Goal: Feedback & Contribution: Leave review/rating

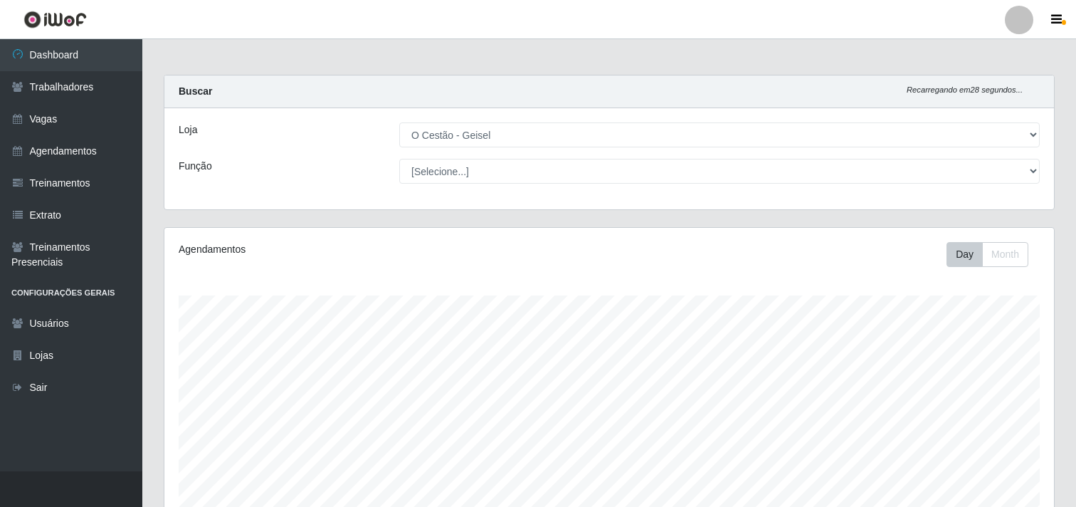
select select "224"
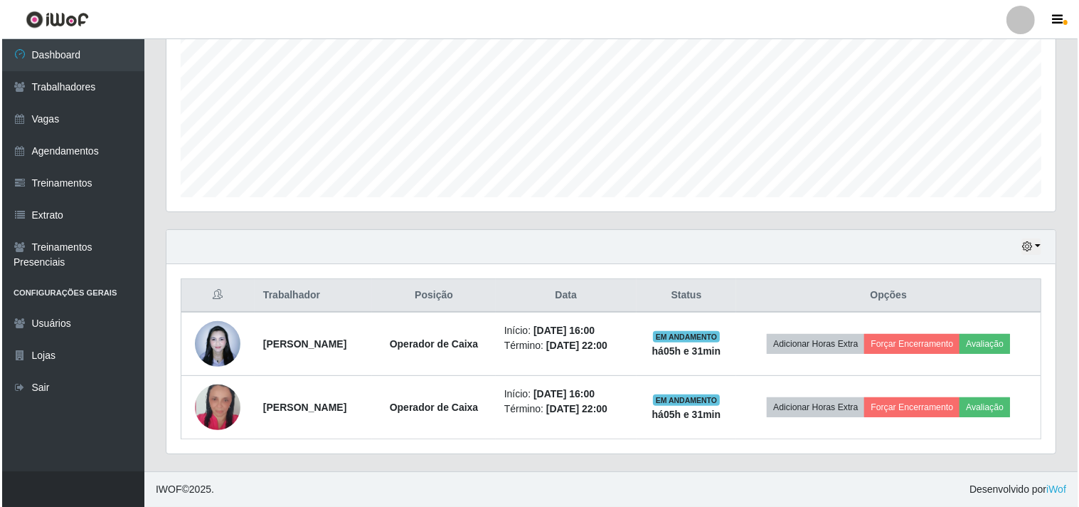
scroll to position [295, 889]
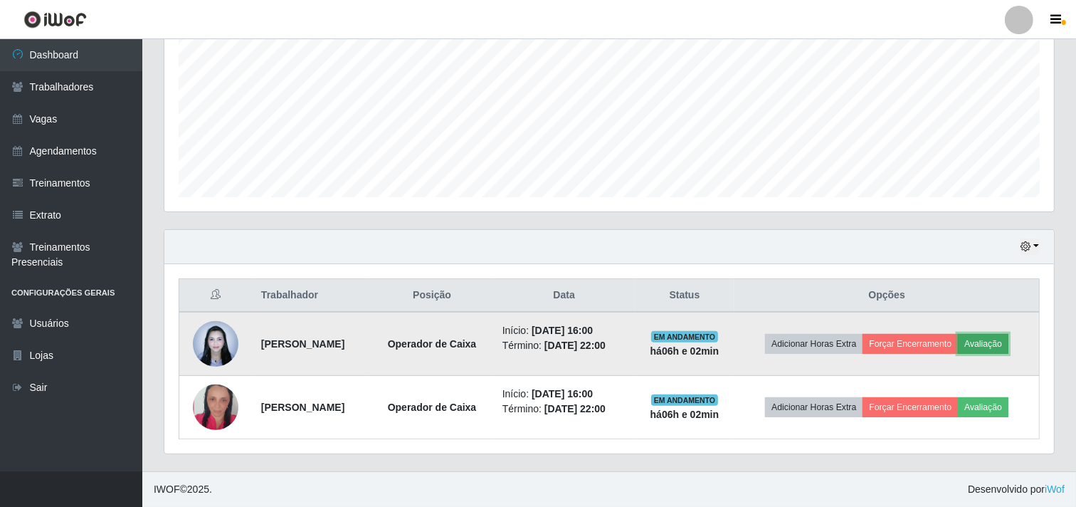
click at [986, 339] on button "Avaliação" at bounding box center [983, 344] width 51 height 20
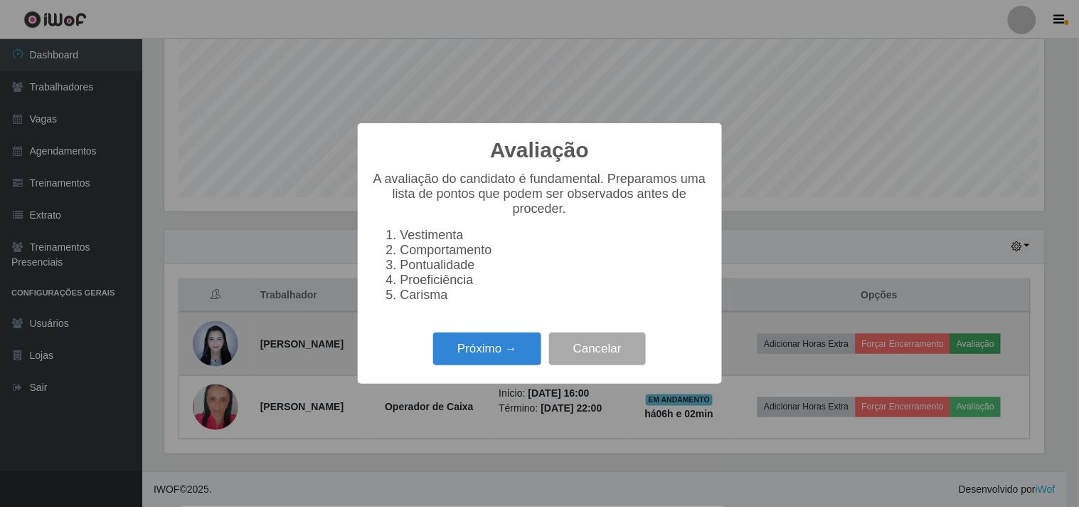
scroll to position [295, 880]
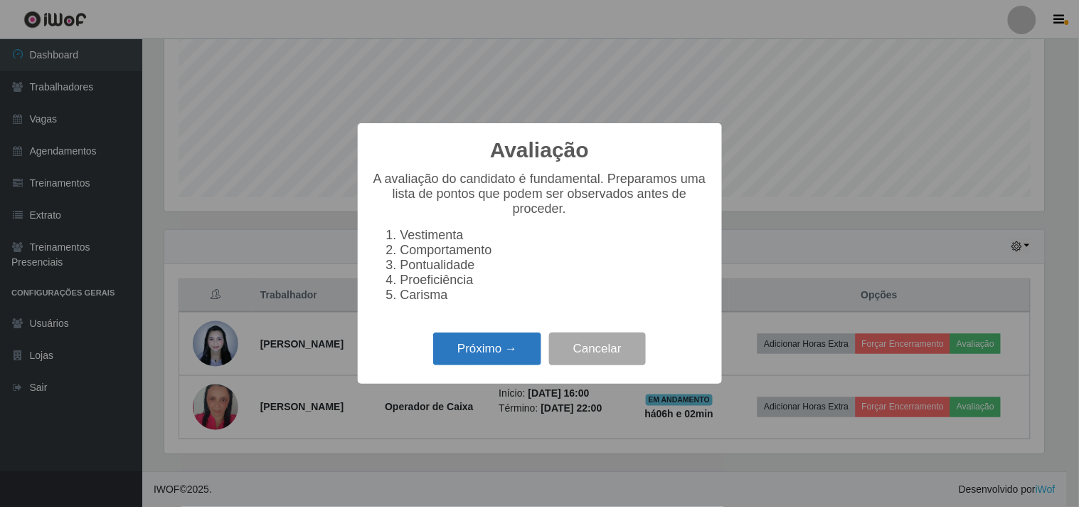
click at [460, 356] on button "Próximo →" at bounding box center [487, 348] width 108 height 33
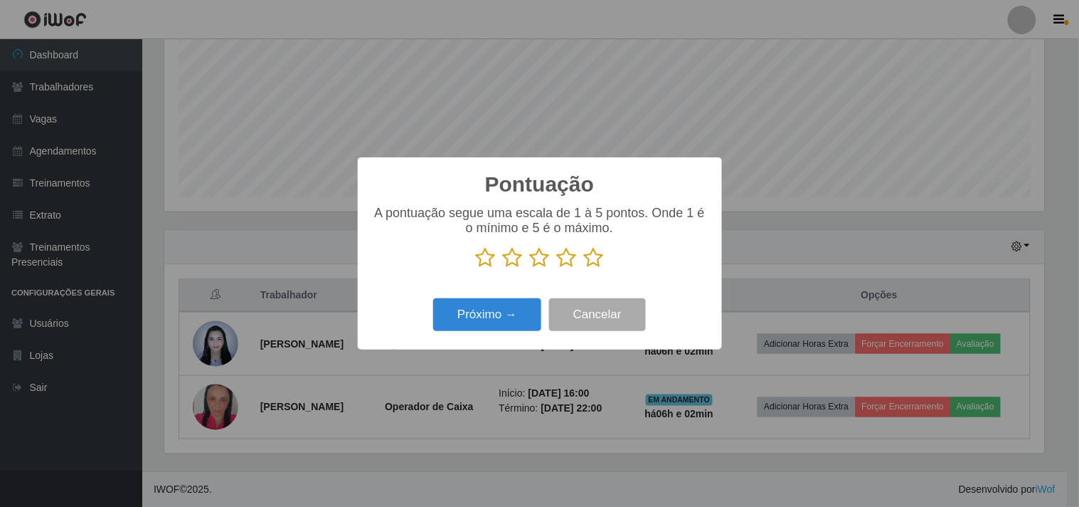
click at [594, 257] on icon at bounding box center [594, 257] width 20 height 21
click at [584, 268] on input "radio" at bounding box center [584, 268] width 0 height 0
click at [497, 307] on button "Próximo →" at bounding box center [487, 314] width 108 height 33
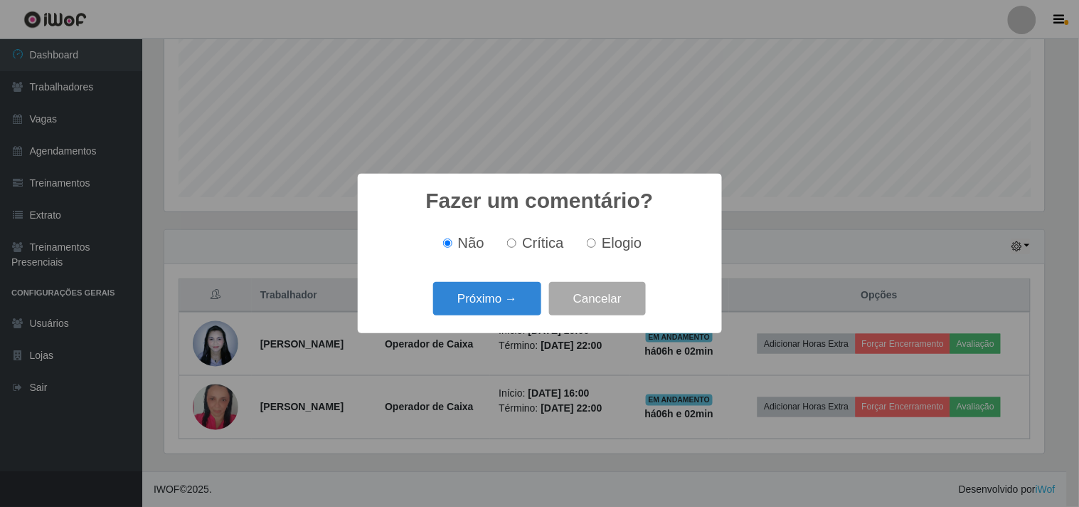
click at [497, 307] on button "Próximo →" at bounding box center [487, 298] width 108 height 33
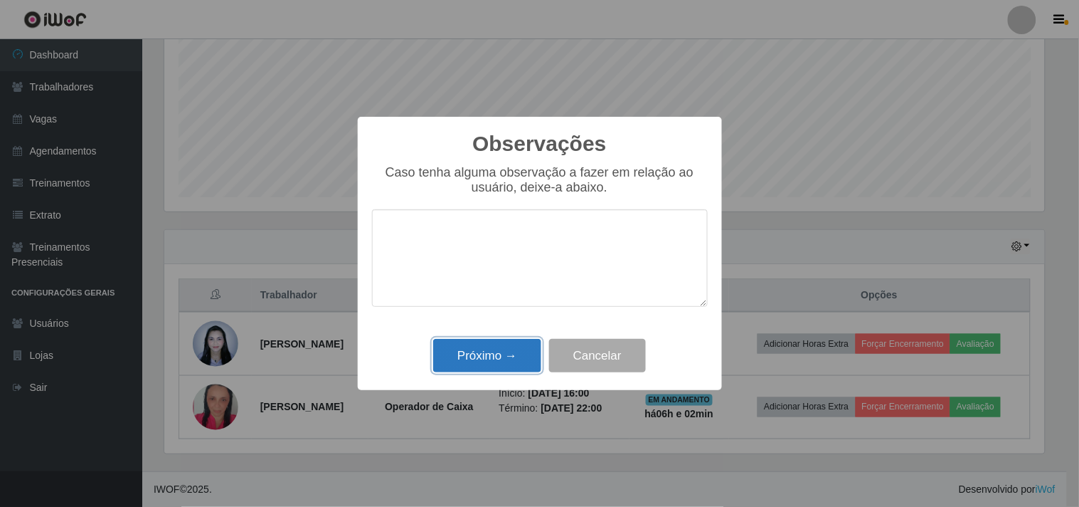
click at [490, 363] on button "Próximo →" at bounding box center [487, 355] width 108 height 33
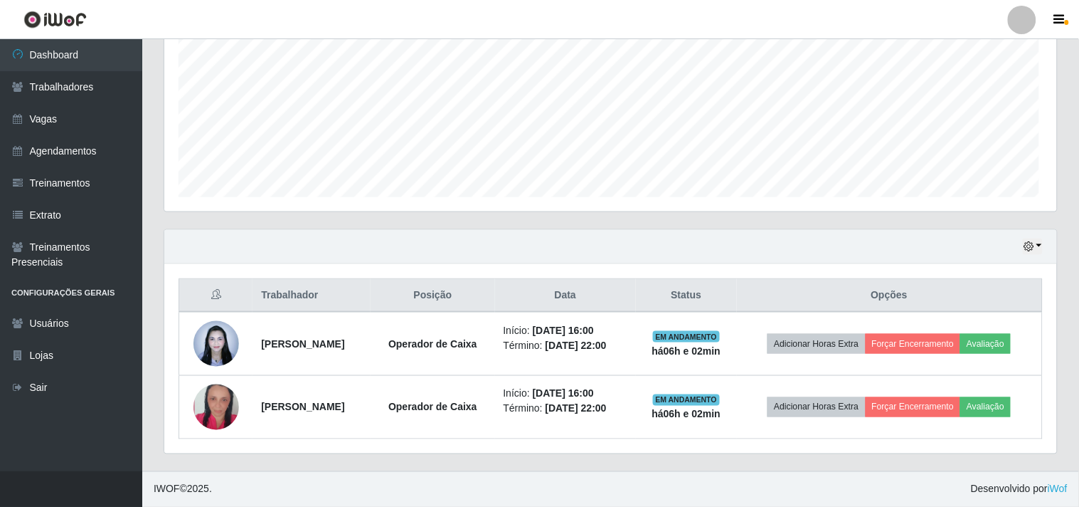
scroll to position [295, 889]
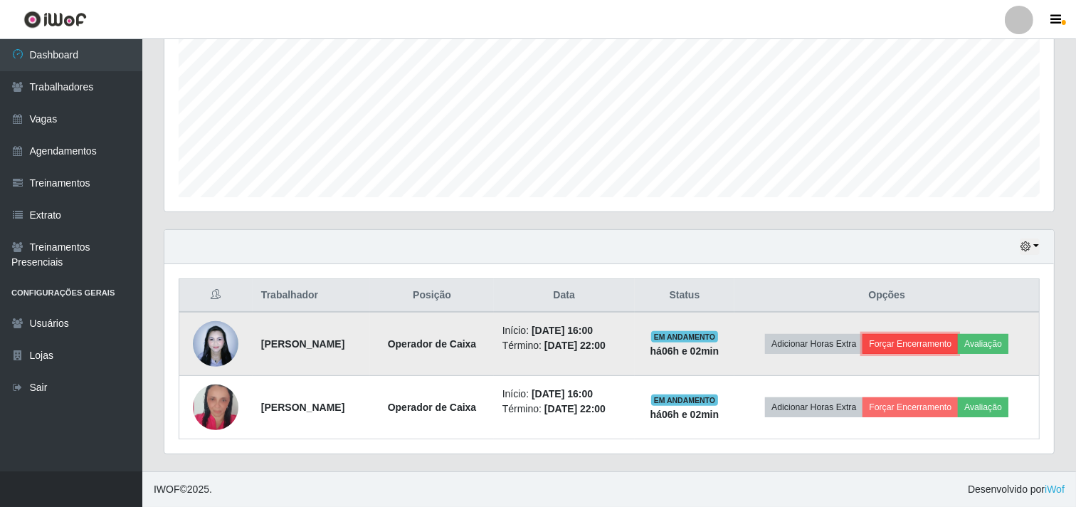
click at [891, 344] on button "Forçar Encerramento" at bounding box center [909, 344] width 95 height 20
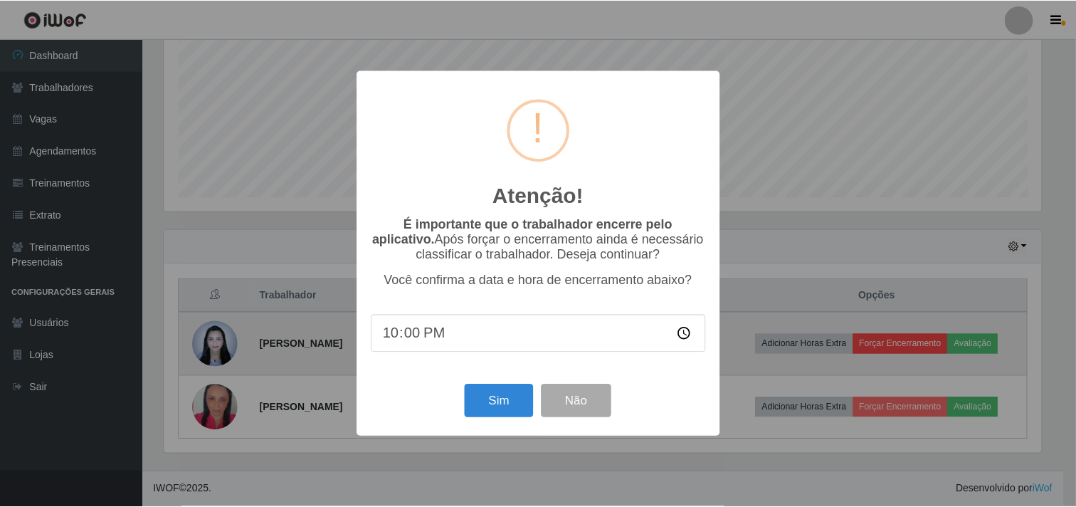
scroll to position [295, 880]
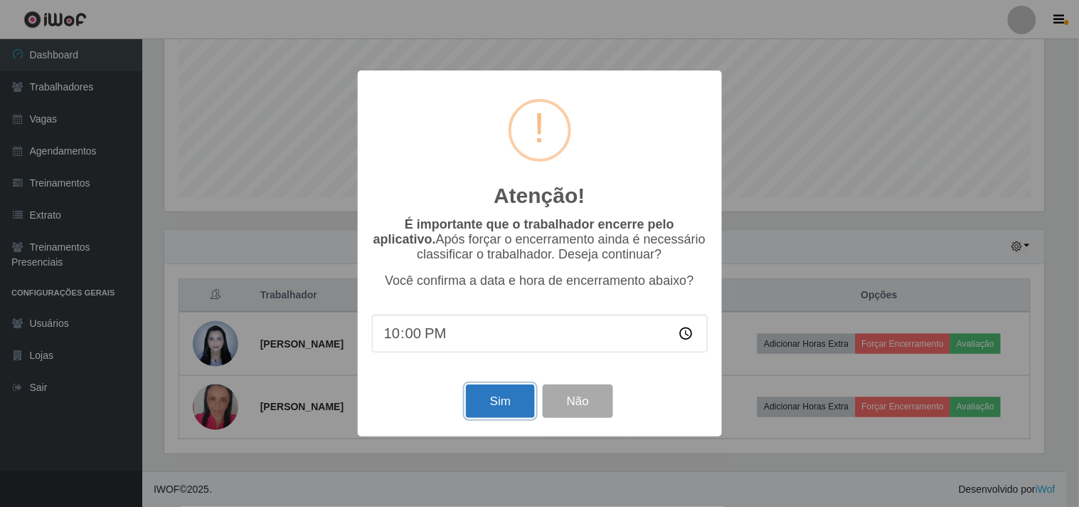
click at [499, 396] on button "Sim" at bounding box center [500, 400] width 69 height 33
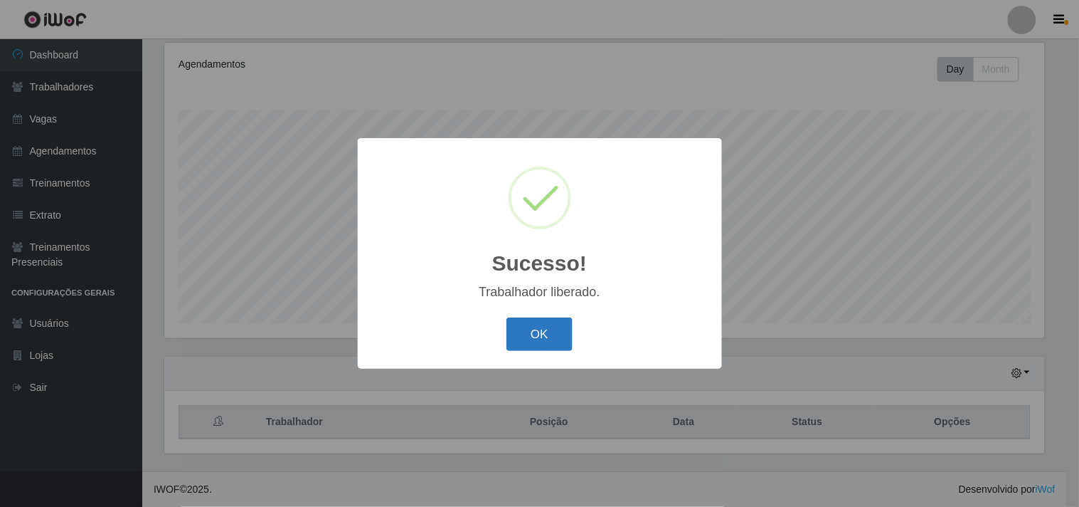
click at [529, 329] on button "OK" at bounding box center [540, 333] width 66 height 33
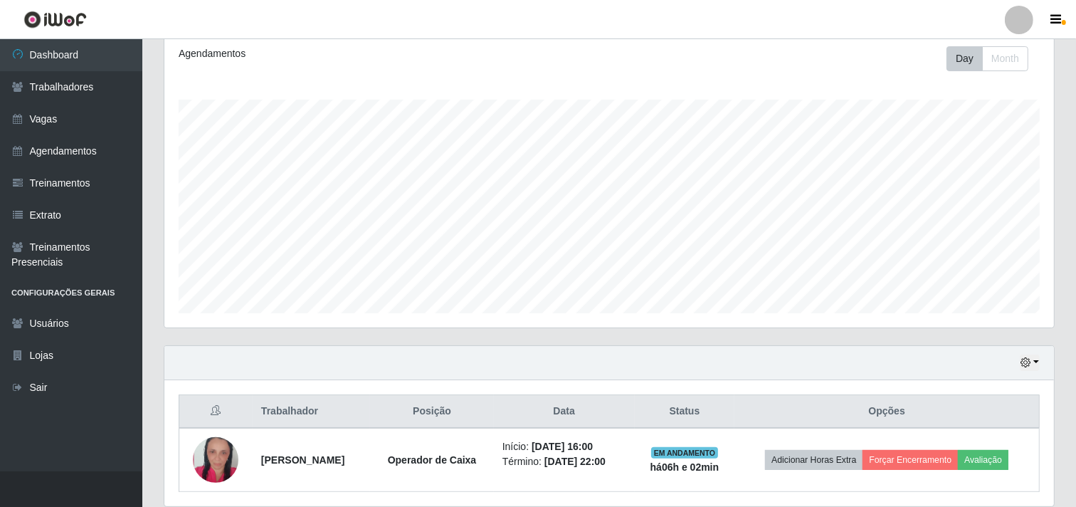
scroll to position [248, 0]
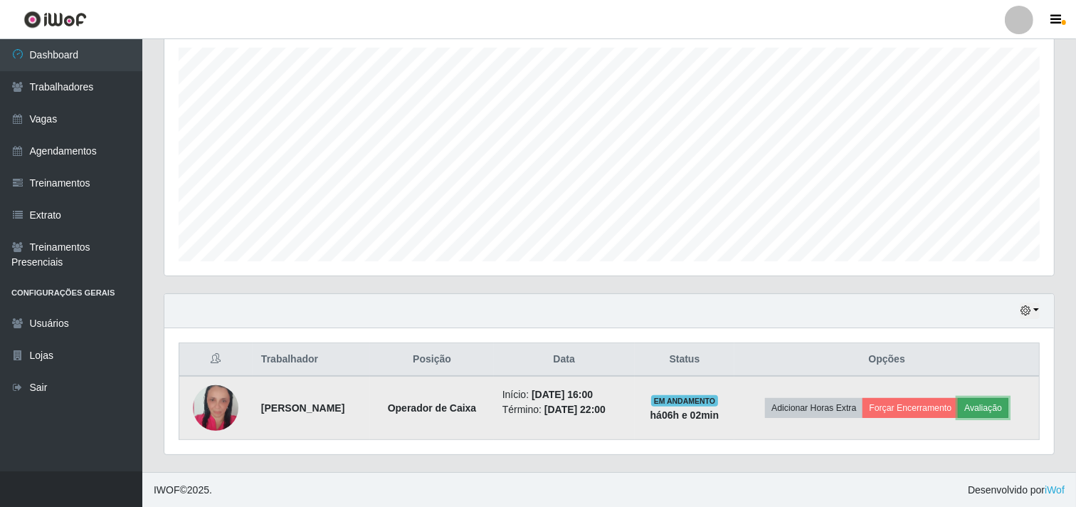
click at [983, 409] on button "Avaliação" at bounding box center [983, 408] width 51 height 20
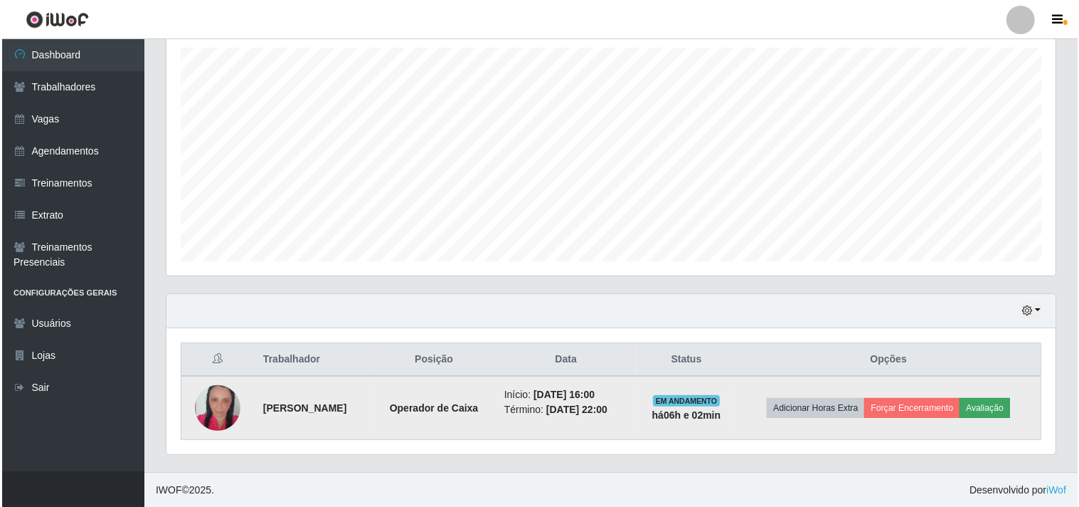
scroll to position [295, 880]
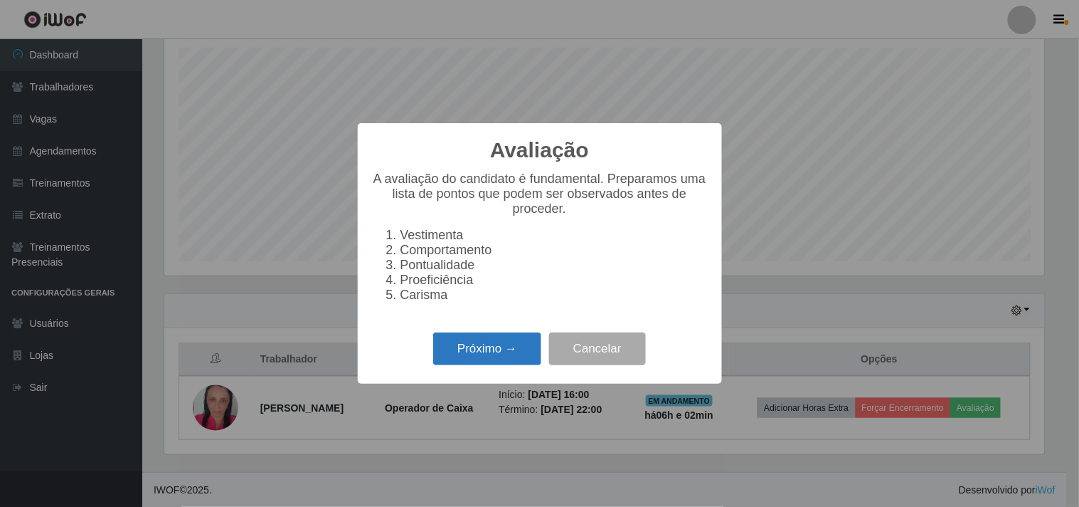
click at [507, 354] on button "Próximo →" at bounding box center [487, 348] width 108 height 33
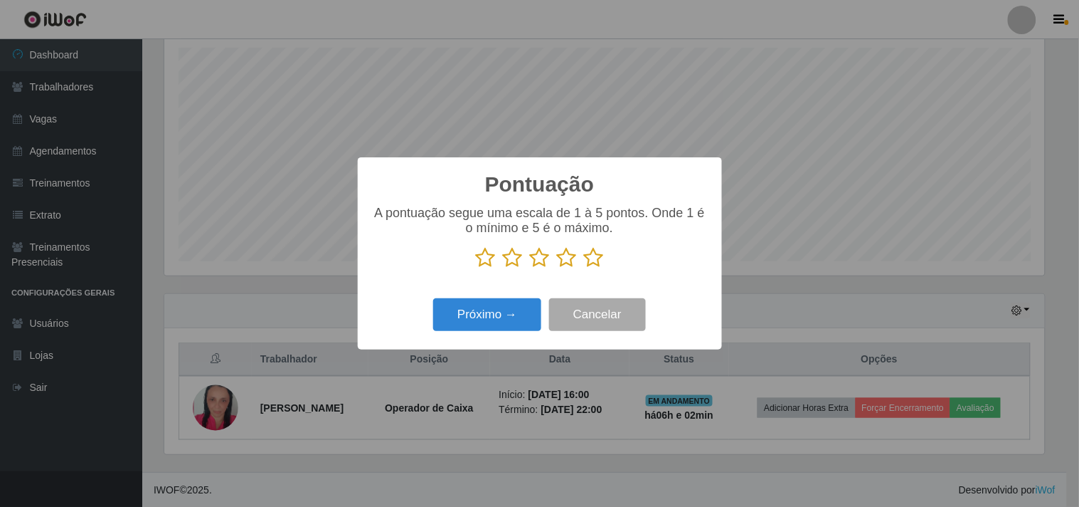
click at [593, 263] on icon at bounding box center [594, 257] width 20 height 21
click at [584, 268] on input "radio" at bounding box center [584, 268] width 0 height 0
click at [516, 310] on button "Próximo →" at bounding box center [487, 314] width 108 height 33
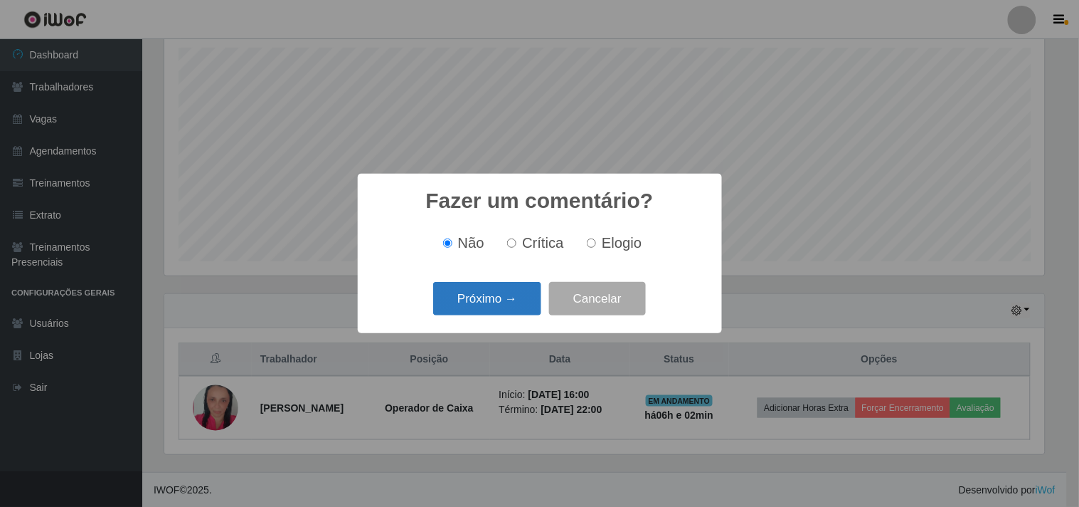
click at [511, 306] on button "Próximo →" at bounding box center [487, 298] width 108 height 33
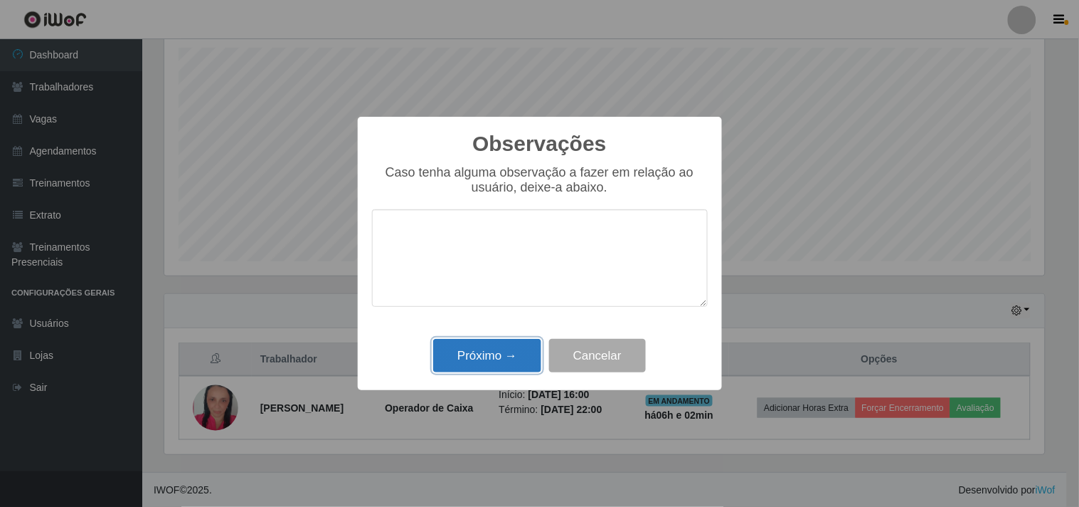
click at [502, 364] on button "Próximo →" at bounding box center [487, 355] width 108 height 33
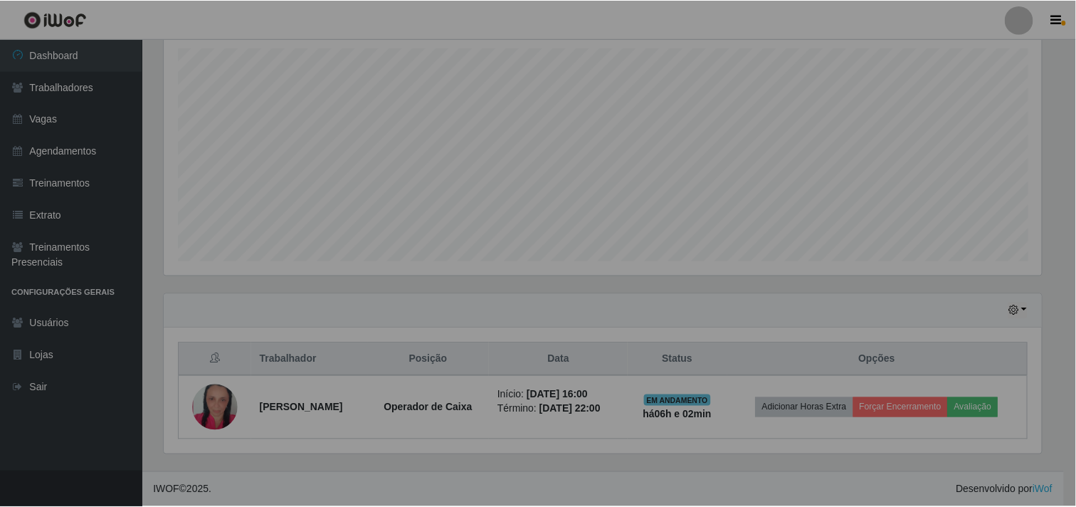
scroll to position [295, 889]
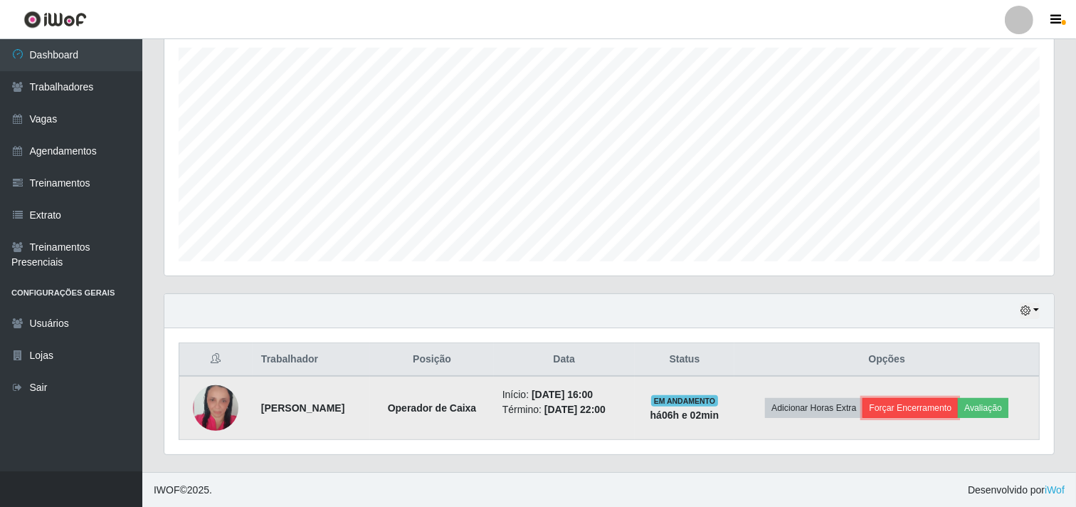
click at [885, 411] on button "Forçar Encerramento" at bounding box center [909, 408] width 95 height 20
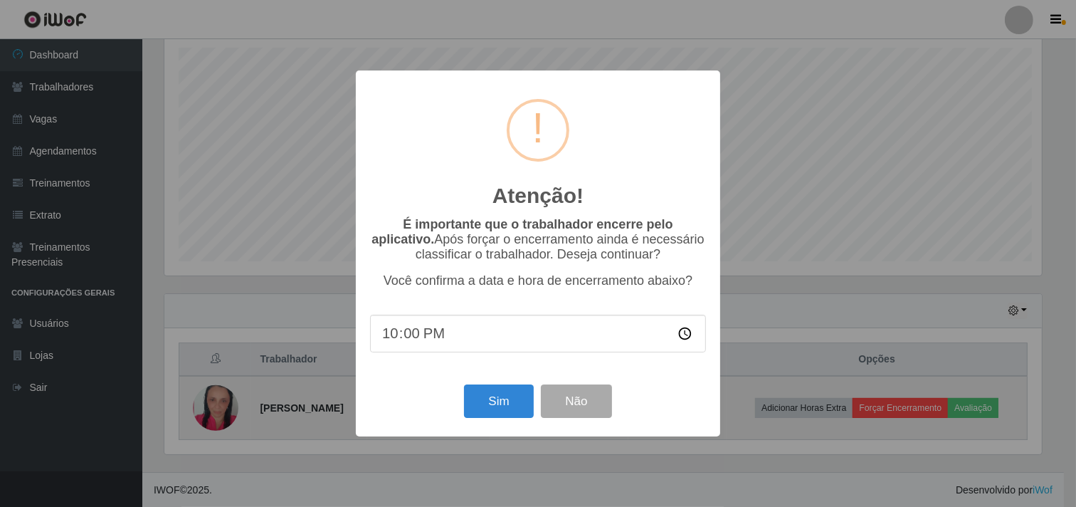
scroll to position [295, 880]
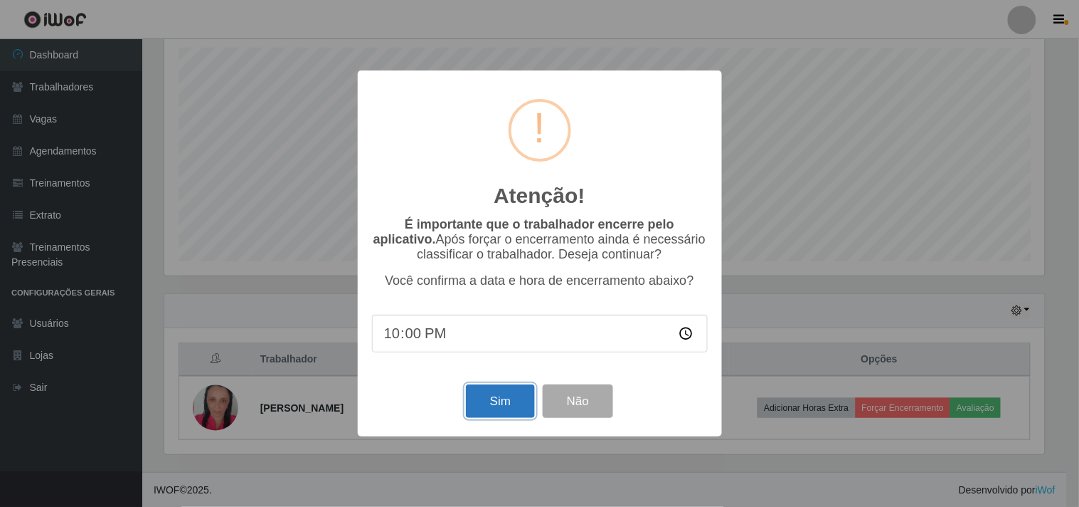
click at [506, 403] on button "Sim" at bounding box center [500, 400] width 69 height 33
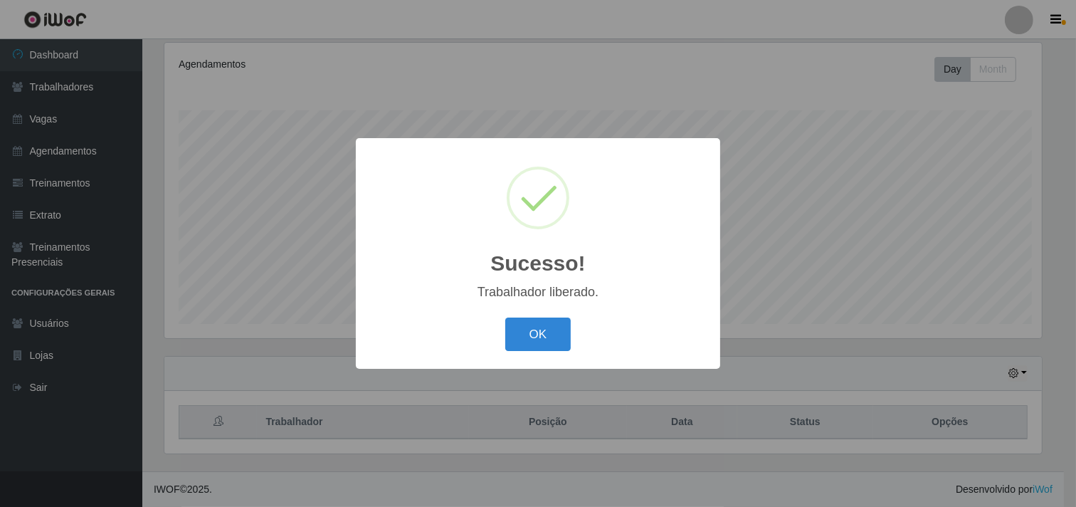
scroll to position [0, 0]
click at [513, 338] on button "OK" at bounding box center [540, 333] width 66 height 33
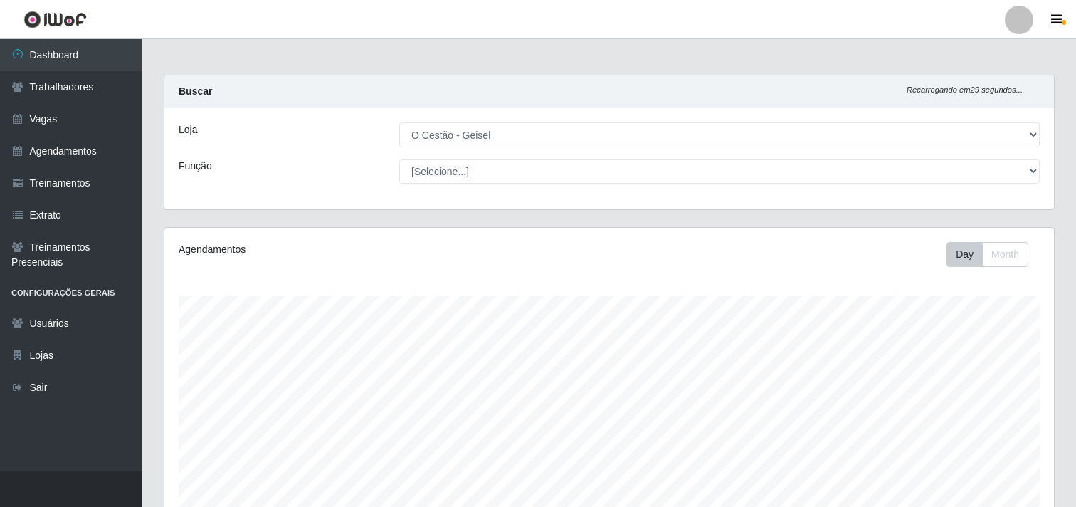
select select "224"
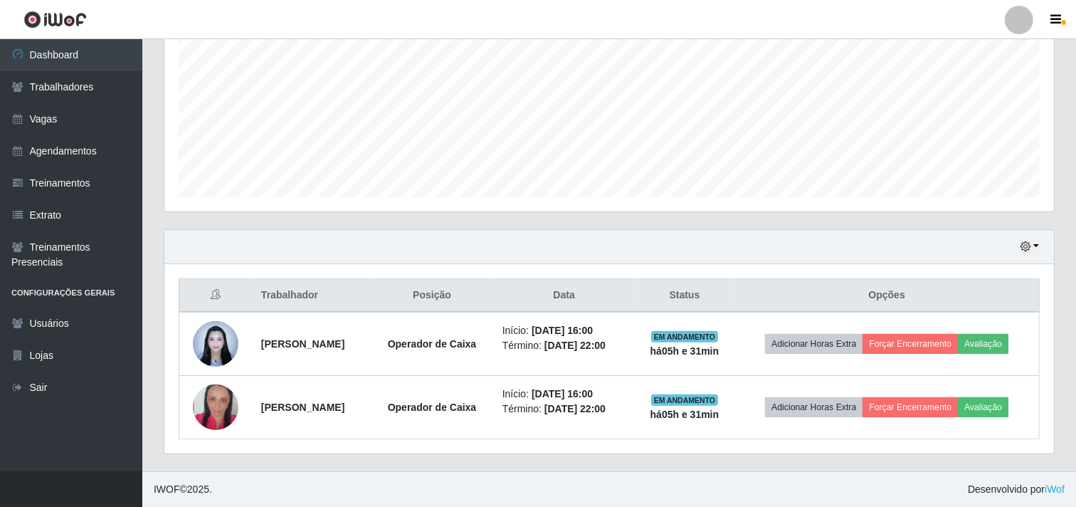
scroll to position [295, 889]
